Goal: Browse casually

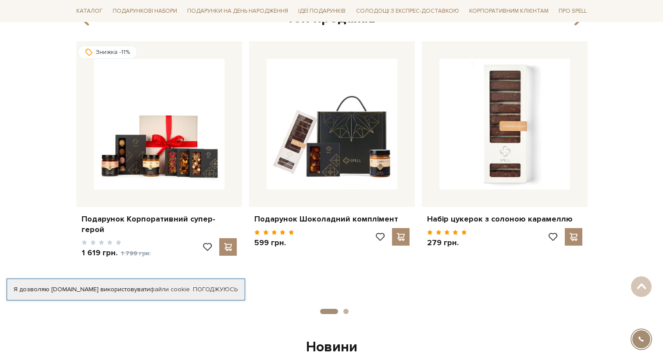
scroll to position [342, 0]
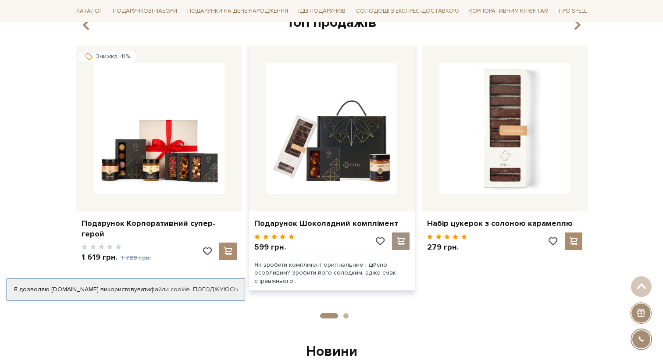
click at [401, 239] on span at bounding box center [400, 241] width 11 height 8
click at [403, 236] on div at bounding box center [401, 242] width 18 height 18
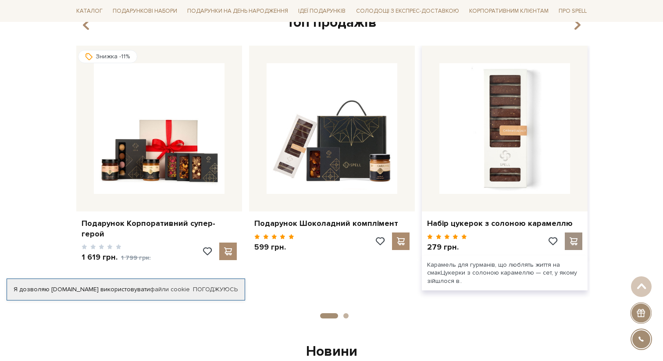
click at [575, 237] on span at bounding box center [573, 241] width 11 height 8
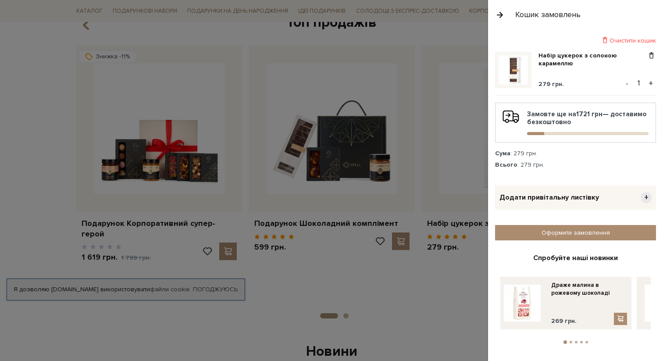
click at [501, 15] on button "button" at bounding box center [500, 14] width 10 height 15
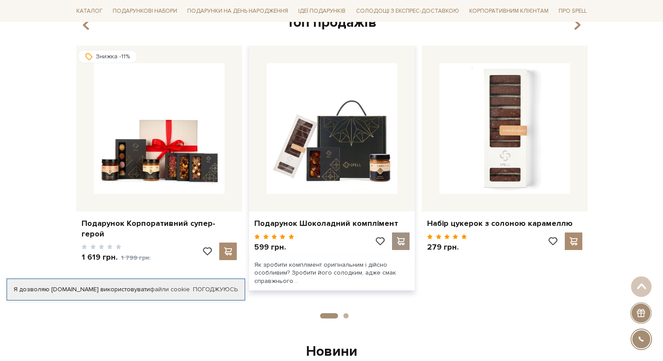
click at [401, 239] on span at bounding box center [400, 241] width 11 height 8
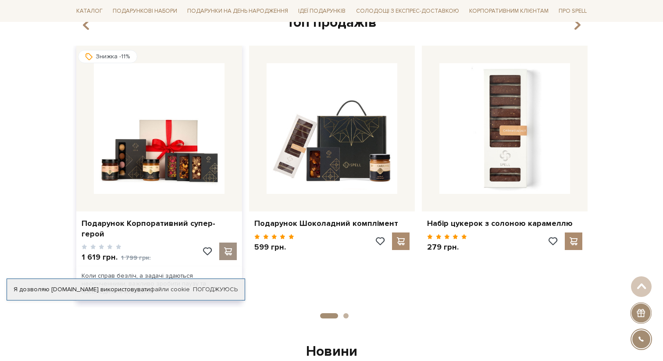
click at [225, 247] on span at bounding box center [227, 251] width 11 height 8
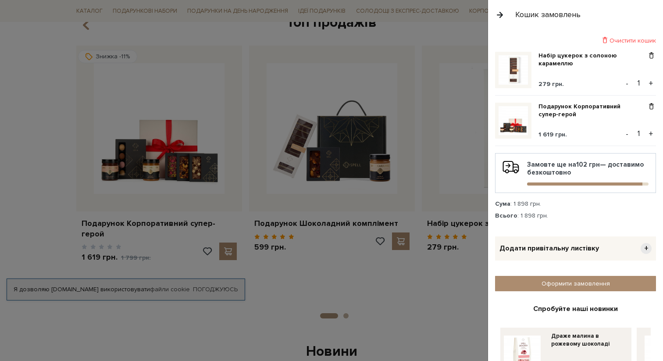
click at [497, 13] on button "button" at bounding box center [500, 14] width 10 height 15
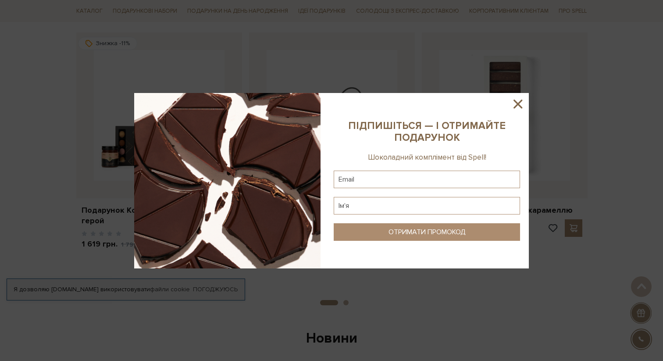
scroll to position [356, 0]
click at [519, 102] on icon at bounding box center [518, 104] width 15 height 15
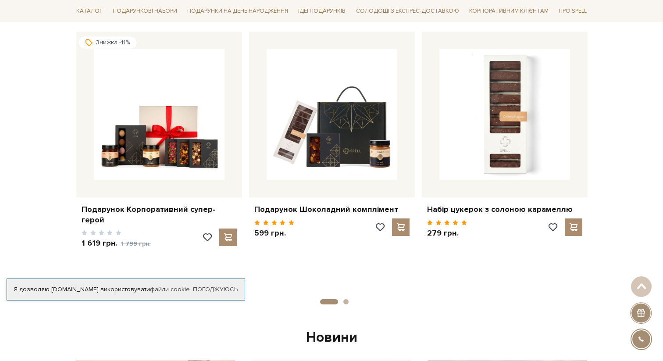
scroll to position [355, 0]
